Goal: Transaction & Acquisition: Purchase product/service

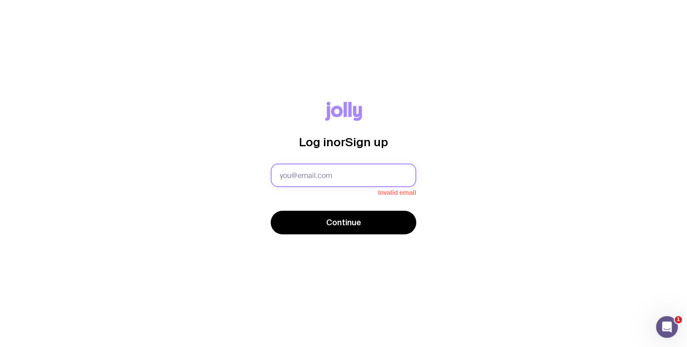
type input "[PERSON_NAME][EMAIL_ADDRESS][DOMAIN_NAME]"
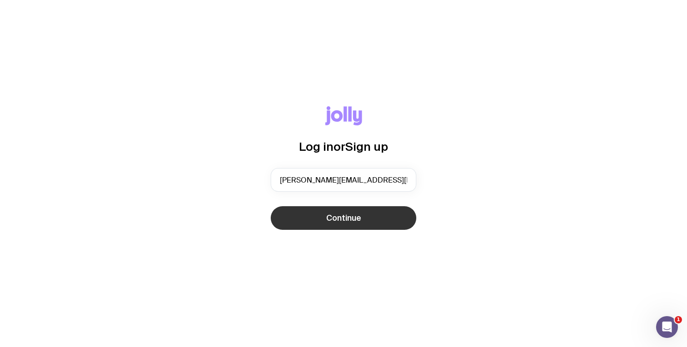
click at [368, 222] on button "Continue" at bounding box center [344, 218] width 146 height 24
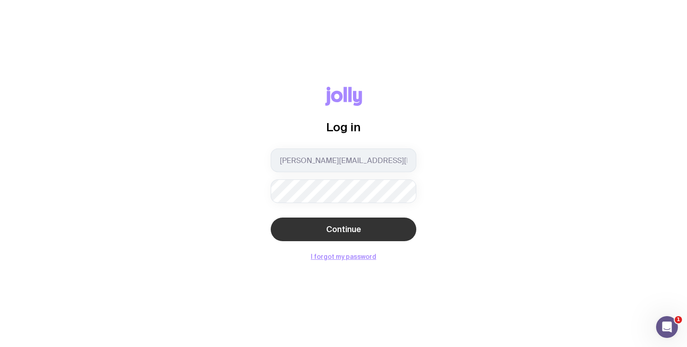
click at [349, 230] on span "Continue" at bounding box center [343, 229] width 35 height 11
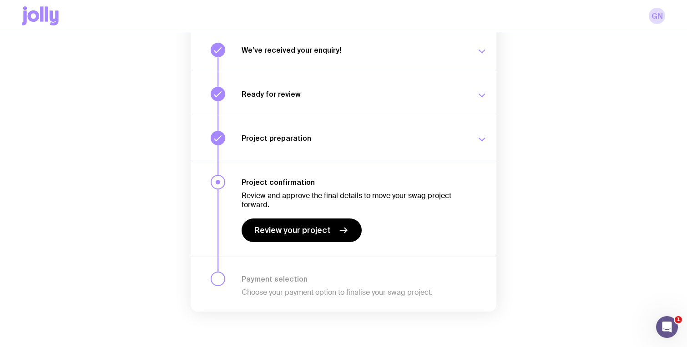
scroll to position [125, 0]
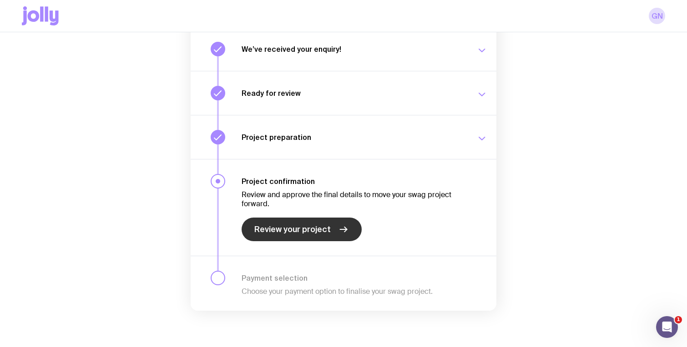
click at [321, 227] on span "Review your project" at bounding box center [292, 229] width 76 height 11
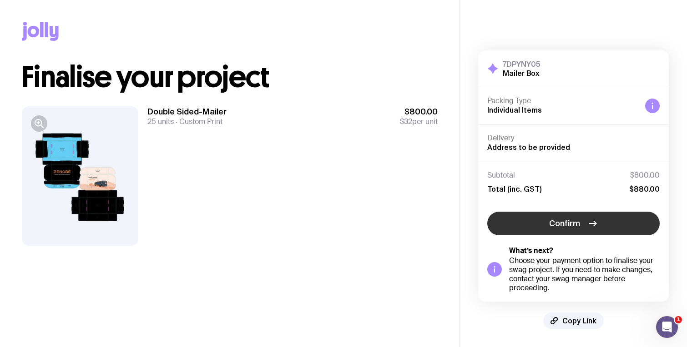
click at [583, 224] on button "Confirm" at bounding box center [573, 224] width 172 height 24
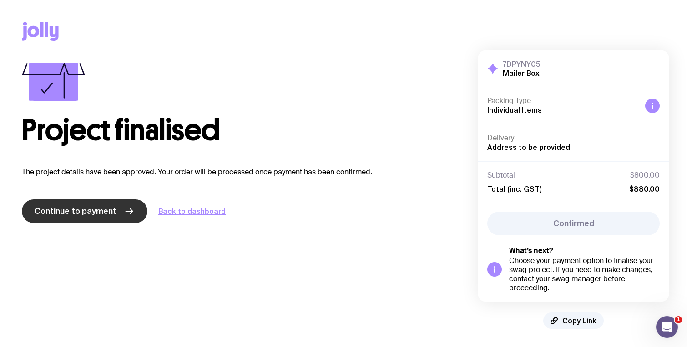
click at [136, 215] on link "Continue to payment" at bounding box center [85, 212] width 126 height 24
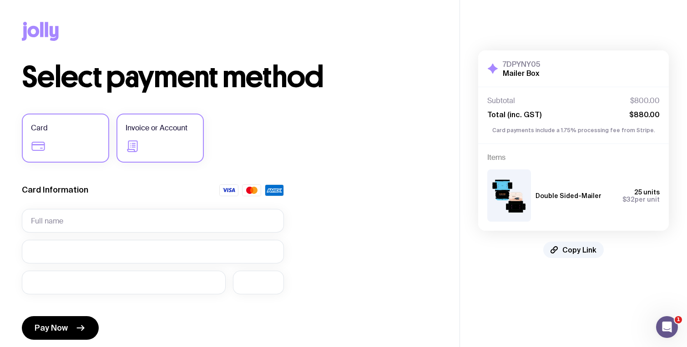
click at [177, 141] on label "Invoice or Account" at bounding box center [159, 138] width 87 height 49
click at [0, 0] on input "Invoice or Account" at bounding box center [0, 0] width 0 height 0
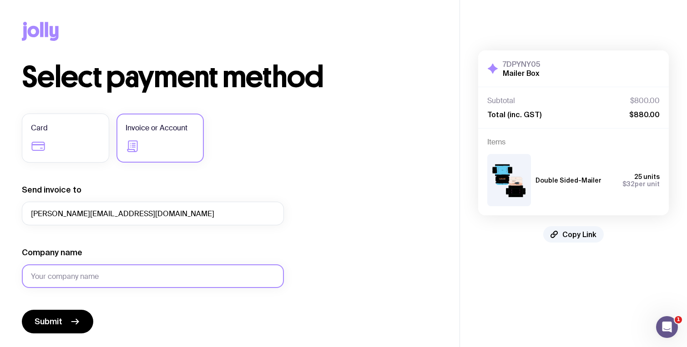
click at [126, 276] on input "Company name" at bounding box center [153, 277] width 262 height 24
type input "Zenobe"
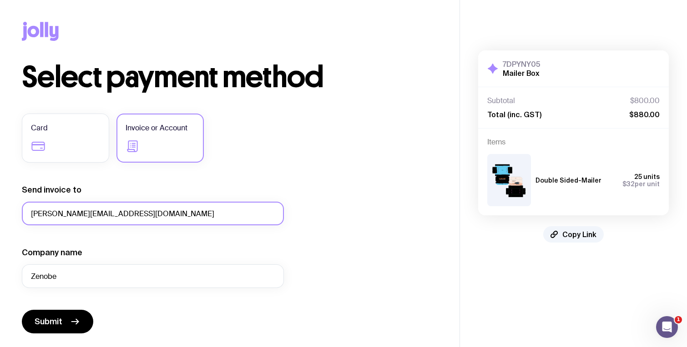
drag, startPoint x: 70, startPoint y: 215, endPoint x: 0, endPoint y: 218, distance: 70.5
click at [0, 218] on html "Copy Link Select payment method Card Invoice or Account Send invoice to [PERSON…" at bounding box center [343, 173] width 687 height 347
type input "[EMAIL_ADDRESS][PERSON_NAME][DOMAIN_NAME]"
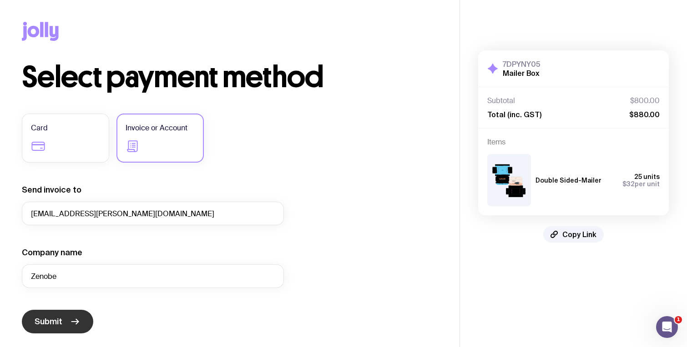
click at [62, 327] on button "Submit" at bounding box center [57, 322] width 71 height 24
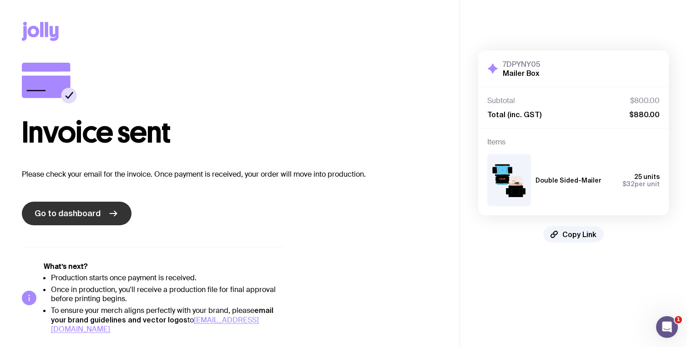
click at [108, 215] on icon at bounding box center [113, 213] width 11 height 11
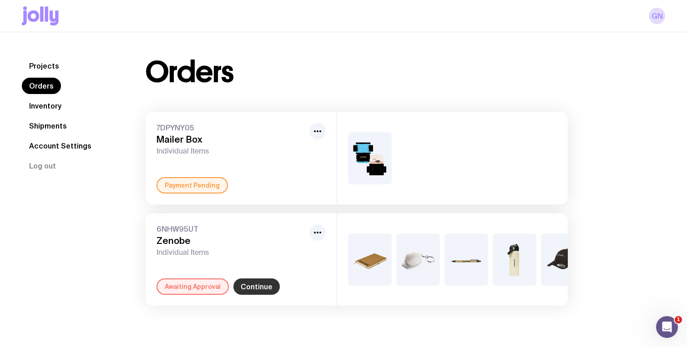
click at [246, 289] on link "Continue" at bounding box center [256, 287] width 46 height 16
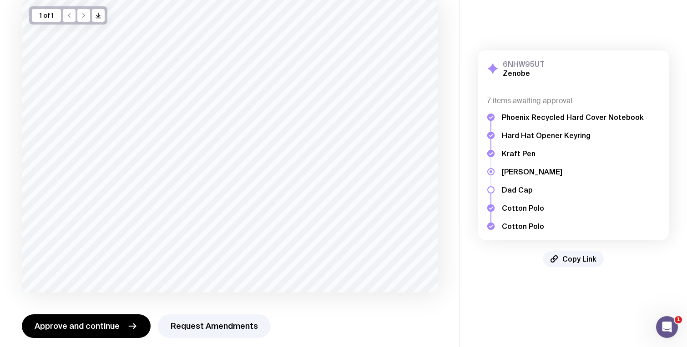
scroll to position [73, 0]
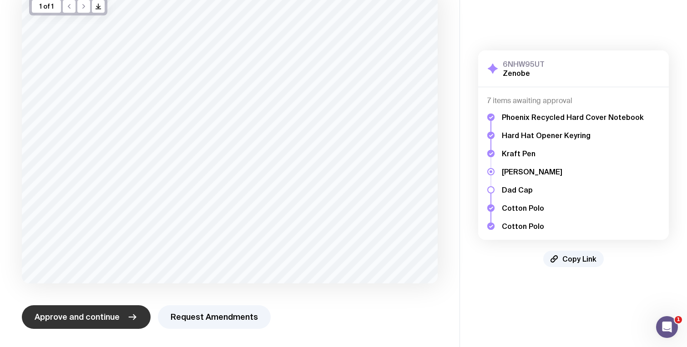
click at [124, 319] on button "Approve and continue" at bounding box center [86, 318] width 129 height 24
click at [127, 319] on icon "button" at bounding box center [132, 317] width 11 height 11
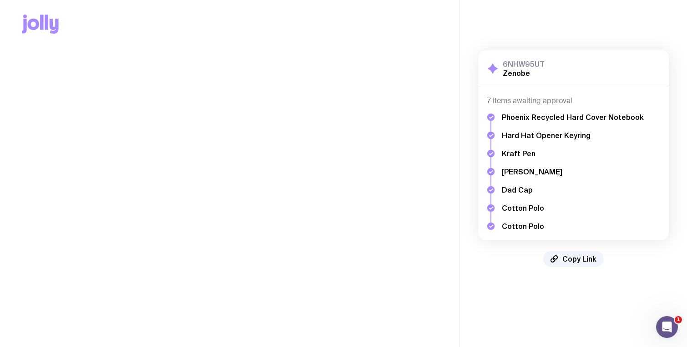
scroll to position [0, 0]
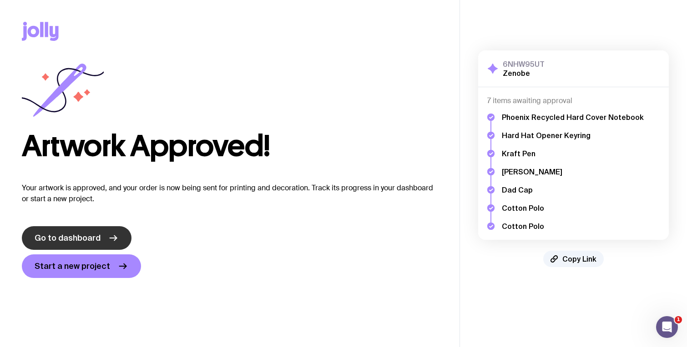
click at [108, 235] on icon at bounding box center [113, 238] width 11 height 11
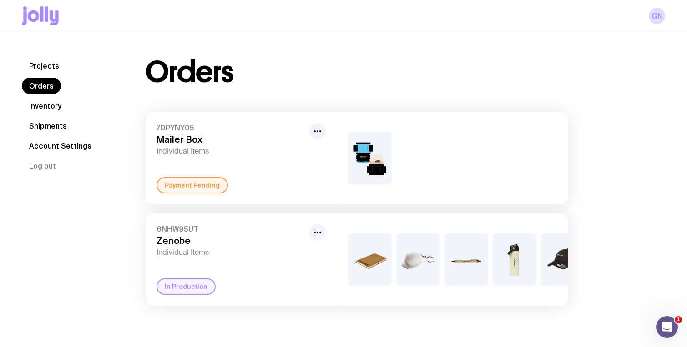
click at [368, 163] on img at bounding box center [370, 158] width 44 height 52
click at [48, 64] on link "Projects" at bounding box center [44, 66] width 45 height 16
